Goal: Check status: Check status

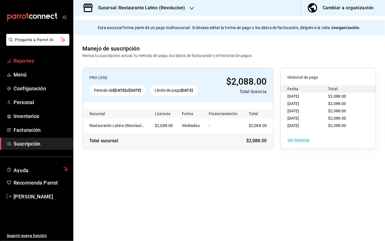
click at [34, 63] on span "Reportes" at bounding box center [41, 61] width 55 height 8
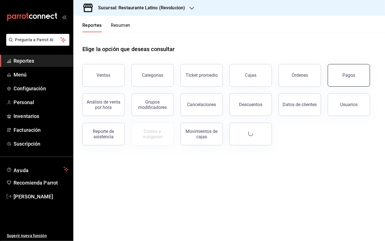
click at [363, 78] on button "Pagos" at bounding box center [349, 75] width 42 height 23
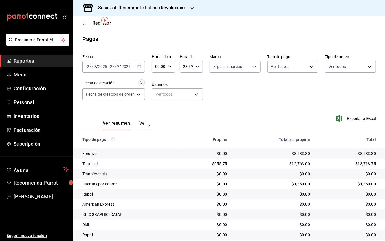
scroll to position [18, 0]
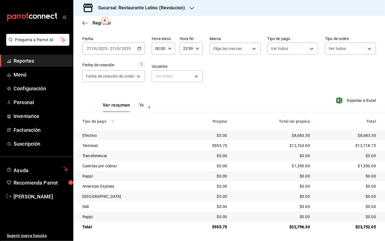
click at [141, 10] on h3 "Sucursal: Restaurante Latino (Revolucion)" at bounding box center [139, 8] width 91 height 7
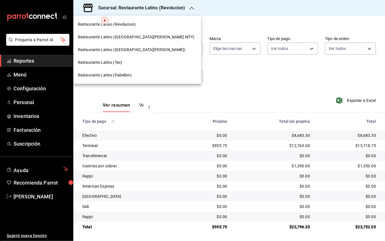
click at [133, 37] on span "Restaurante Latino ([GEOGRAPHIC_DATA][PERSON_NAME] MTY)" at bounding box center [136, 37] width 116 height 6
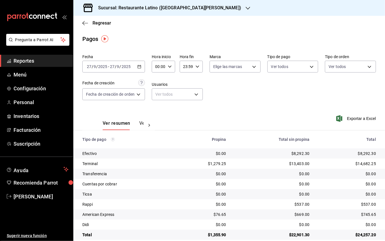
click at [144, 66] on div "[DATE] [DATE] - [DATE] [DATE]" at bounding box center [113, 67] width 63 height 12
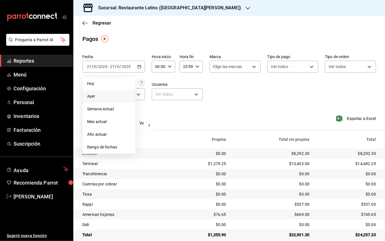
click at [102, 95] on span "Ayer" at bounding box center [109, 96] width 44 height 6
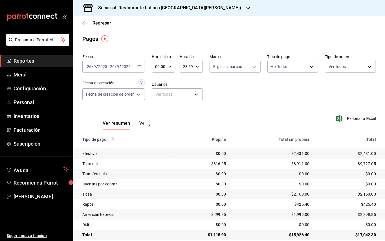
click at [143, 10] on h3 "Sucursal: Restaurante Latino ([GEOGRAPHIC_DATA][PERSON_NAME])" at bounding box center [167, 8] width 147 height 7
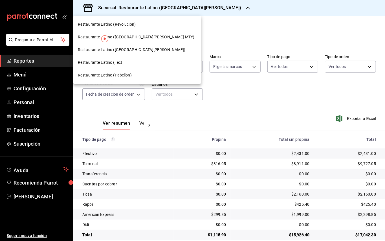
click at [130, 26] on span "Restaurante Latino (Revolucion)" at bounding box center [107, 24] width 58 height 6
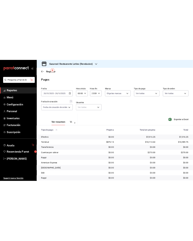
scroll to position [18, 0]
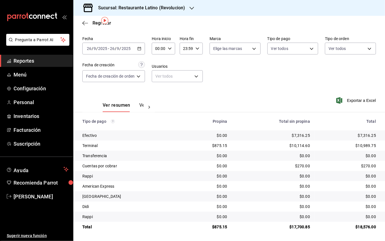
click at [184, 11] on div "Sucursal: Restaurante Latino (Revolucion)" at bounding box center [137, 8] width 118 height 16
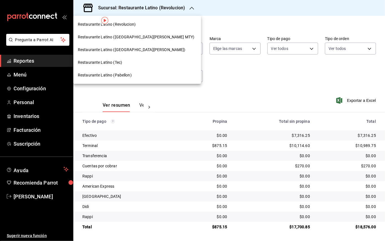
click at [128, 72] on div "Restaurante Latino (Pabellon)" at bounding box center [137, 75] width 128 height 13
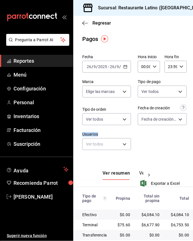
drag, startPoint x: 181, startPoint y: 153, endPoint x: 145, endPoint y: 148, distance: 36.5
click at [145, 148] on div "Fecha [DATE] [DATE] - [DATE] [DATE] Hora inicio 00:00 Hora inicio Hora fin 23:5…" at bounding box center [133, 177] width 120 height 250
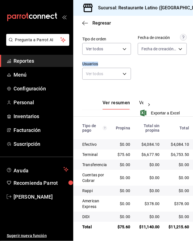
scroll to position [0, 10]
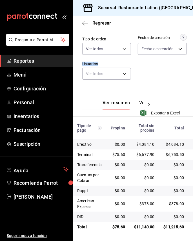
click at [150, 11] on h3 "Sucursal: Restaurante Latino ([GEOGRAPHIC_DATA])" at bounding box center [150, 8] width 113 height 7
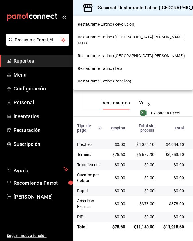
click at [130, 49] on div "Restaurante Latino ([GEOGRAPHIC_DATA][PERSON_NAME])" at bounding box center [133, 55] width 120 height 13
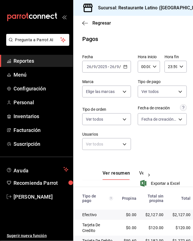
scroll to position [109, 0]
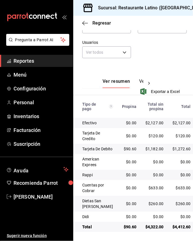
click at [166, 9] on h3 "Sucursal: Restaurante Latino ([GEOGRAPHIC_DATA][PERSON_NAME])" at bounding box center [167, 8] width 147 height 7
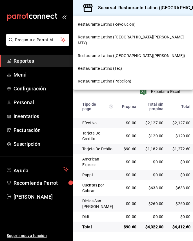
click at [127, 65] on div "Restaurante Latino (Tec)" at bounding box center [133, 68] width 111 height 6
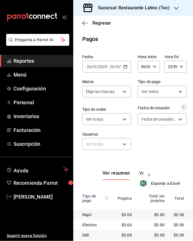
scroll to position [29, 0]
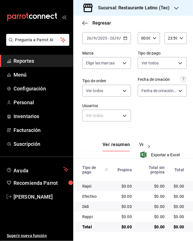
click at [125, 38] on div "[DATE] [DATE] - [DATE] [DATE]" at bounding box center [106, 38] width 49 height 12
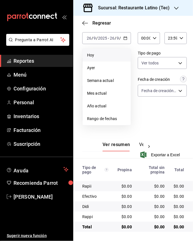
click at [108, 54] on span "Hoy" at bounding box center [106, 55] width 39 height 6
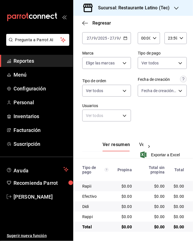
click at [160, 9] on h3 "Sucursal: Restaurante Latino (Tec)" at bounding box center [132, 8] width 76 height 7
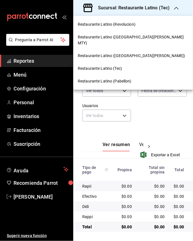
click at [127, 38] on span "Restaurante Latino ([GEOGRAPHIC_DATA][PERSON_NAME] MTY)" at bounding box center [132, 40] width 109 height 12
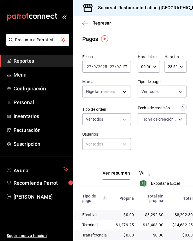
click at [166, 45] on main "Regresar Pagos Fecha [DATE] [DATE] - [DATE] [DATE] Hora inicio 00:00 Hora inici…" at bounding box center [133, 168] width 120 height 305
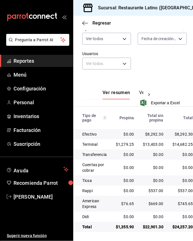
scroll to position [0, 14]
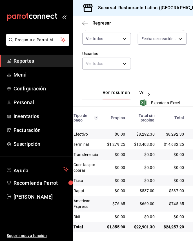
click at [136, 7] on h3 "Sucursal: Restaurante Latino ([GEOGRAPHIC_DATA][PERSON_NAME])" at bounding box center [167, 8] width 147 height 7
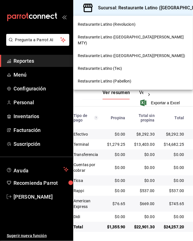
click at [130, 24] on span "Restaurante Latino (Revolucion)" at bounding box center [107, 24] width 58 height 6
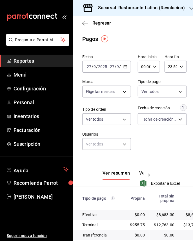
drag, startPoint x: 151, startPoint y: 19, endPoint x: 155, endPoint y: 22, distance: 5.0
click at [151, 19] on div "Regresar" at bounding box center [133, 23] width 120 height 14
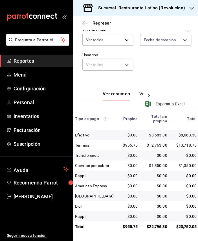
scroll to position [0, 6]
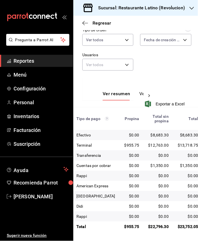
click at [133, 6] on h3 "Sucursal: Restaurante Latino (Revolucion)" at bounding box center [139, 8] width 91 height 7
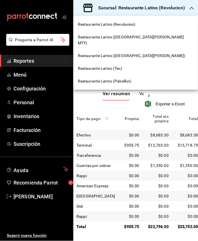
click at [125, 78] on span "Restaurante Latino (Pabellon)" at bounding box center [105, 81] width 54 height 6
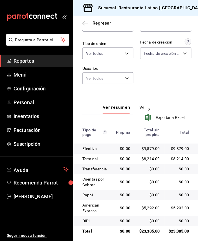
scroll to position [77, 0]
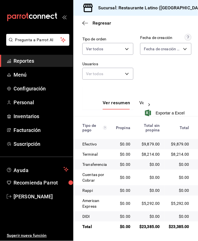
click at [169, 2] on div "Sucursal: Restaurante Latino ([GEOGRAPHIC_DATA])" at bounding box center [148, 8] width 140 height 16
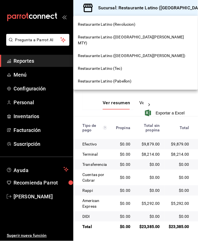
click at [123, 53] on div "Restaurante Latino ([GEOGRAPHIC_DATA][PERSON_NAME])" at bounding box center [135, 55] width 125 height 13
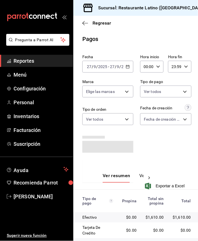
scroll to position [103, 0]
